Goal: Task Accomplishment & Management: Use online tool/utility

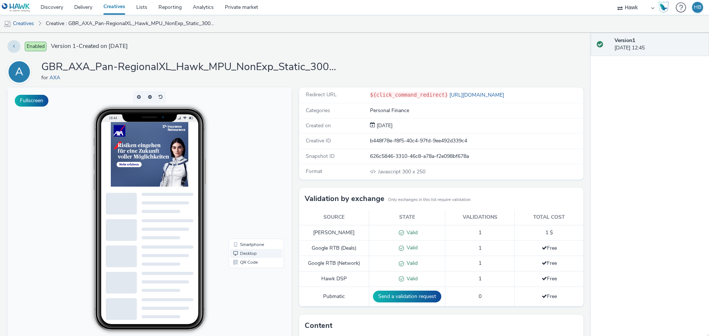
click at [253, 254] on link "Desktop" at bounding box center [256, 253] width 52 height 9
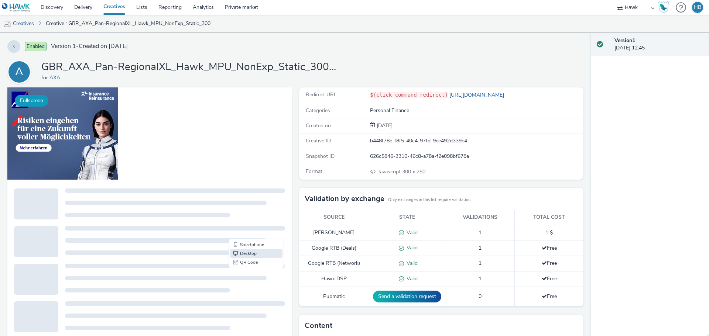
click at [34, 100] on button "Fullscreen" at bounding box center [32, 101] width 34 height 12
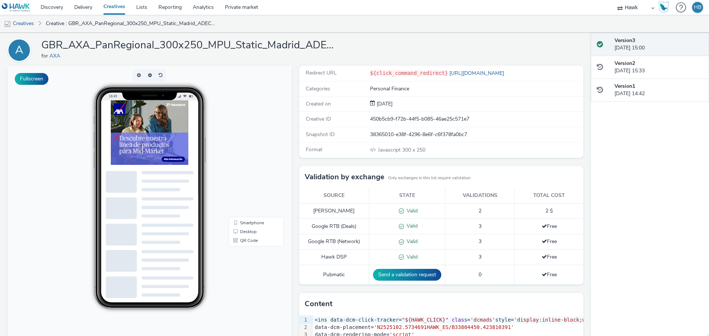
scroll to position [20, 0]
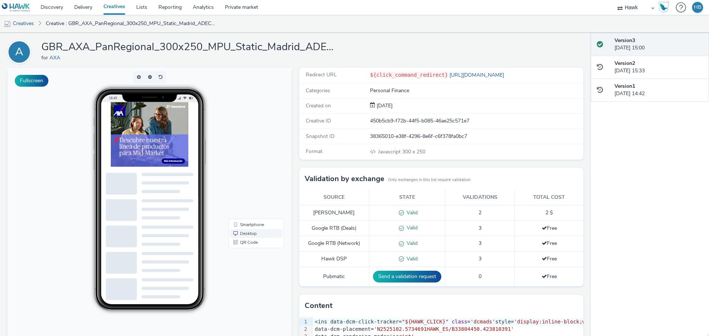
click at [242, 234] on link "Desktop" at bounding box center [256, 233] width 52 height 9
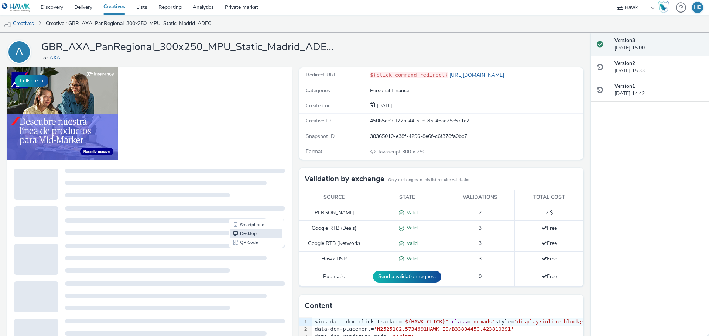
scroll to position [0, 0]
click at [37, 77] on button "Fullscreen" at bounding box center [32, 81] width 34 height 12
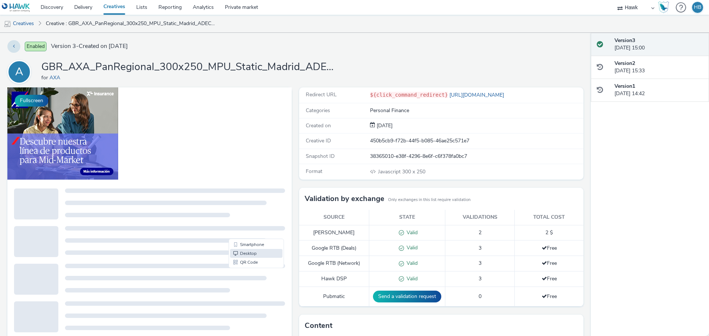
click at [69, 102] on img at bounding box center [62, 133] width 111 height 92
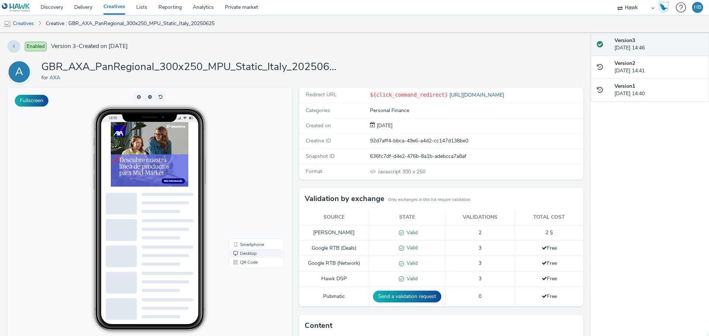
drag, startPoint x: 56, startPoint y: 130, endPoint x: 241, endPoint y: 252, distance: 222.3
click at [241, 252] on link "Desktop" at bounding box center [256, 253] width 52 height 9
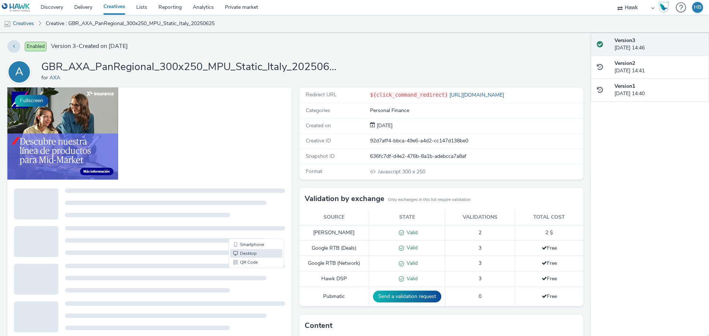
drag, startPoint x: 48, startPoint y: 137, endPoint x: 203, endPoint y: 142, distance: 155.5
click at [203, 142] on div at bounding box center [149, 134] width 284 height 95
